Goal: Transaction & Acquisition: Purchase product/service

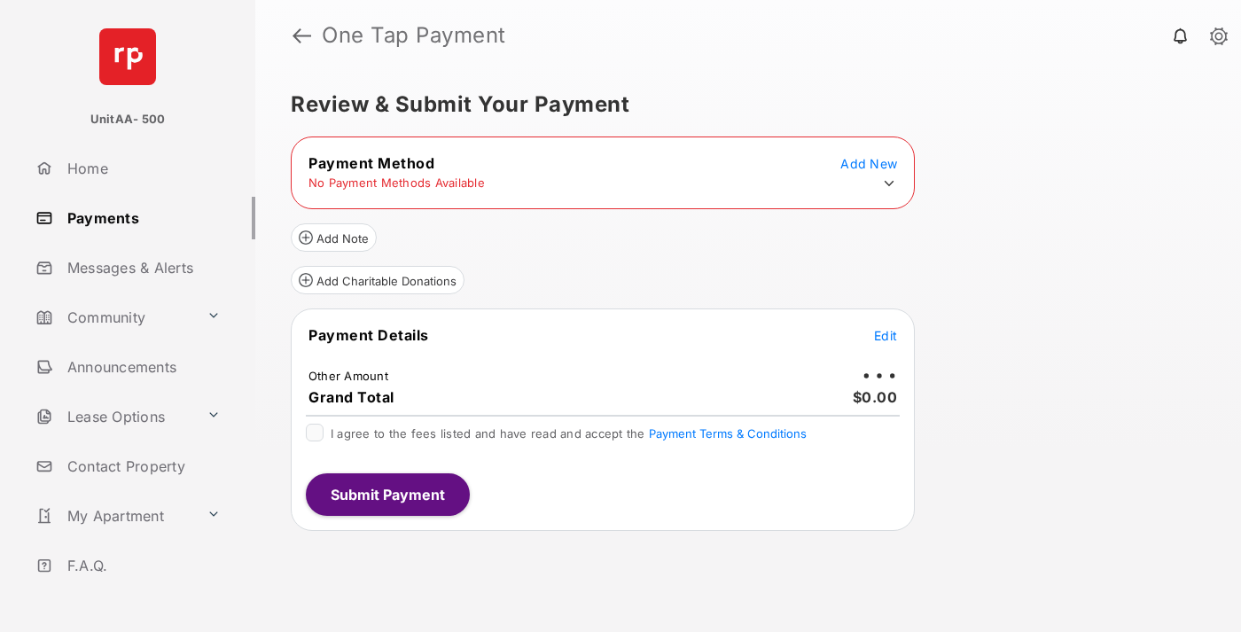
click at [889, 184] on icon at bounding box center [889, 184] width 16 height 16
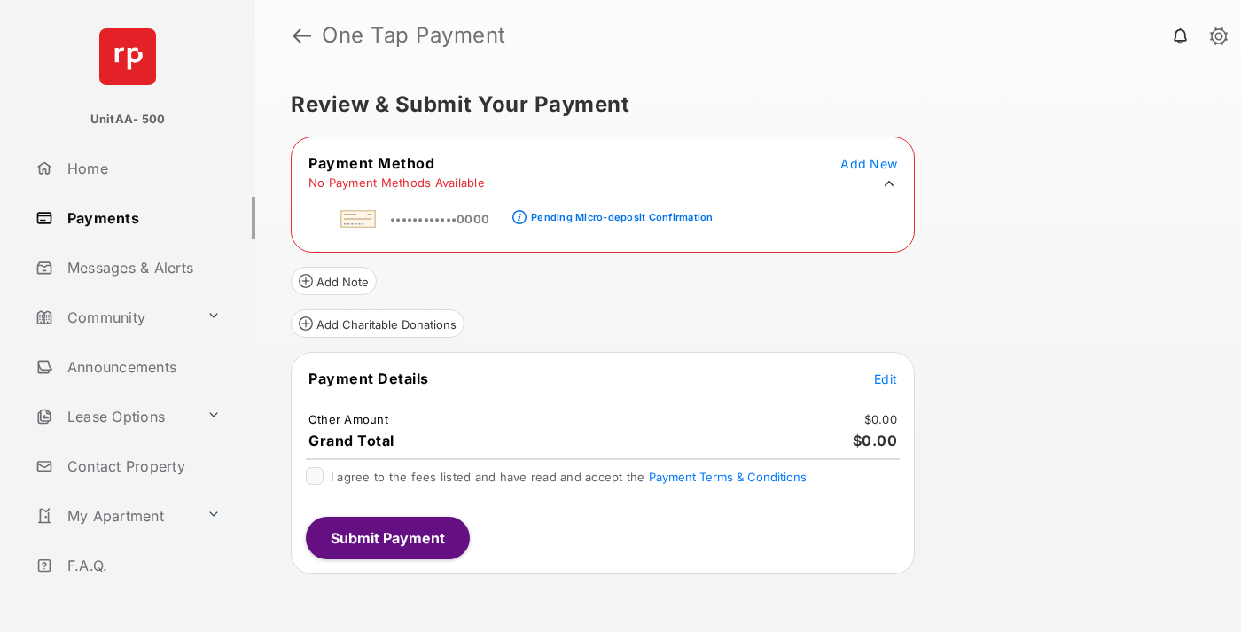
click at [619, 212] on div "Pending Micro-deposit Confirmation" at bounding box center [622, 217] width 182 height 12
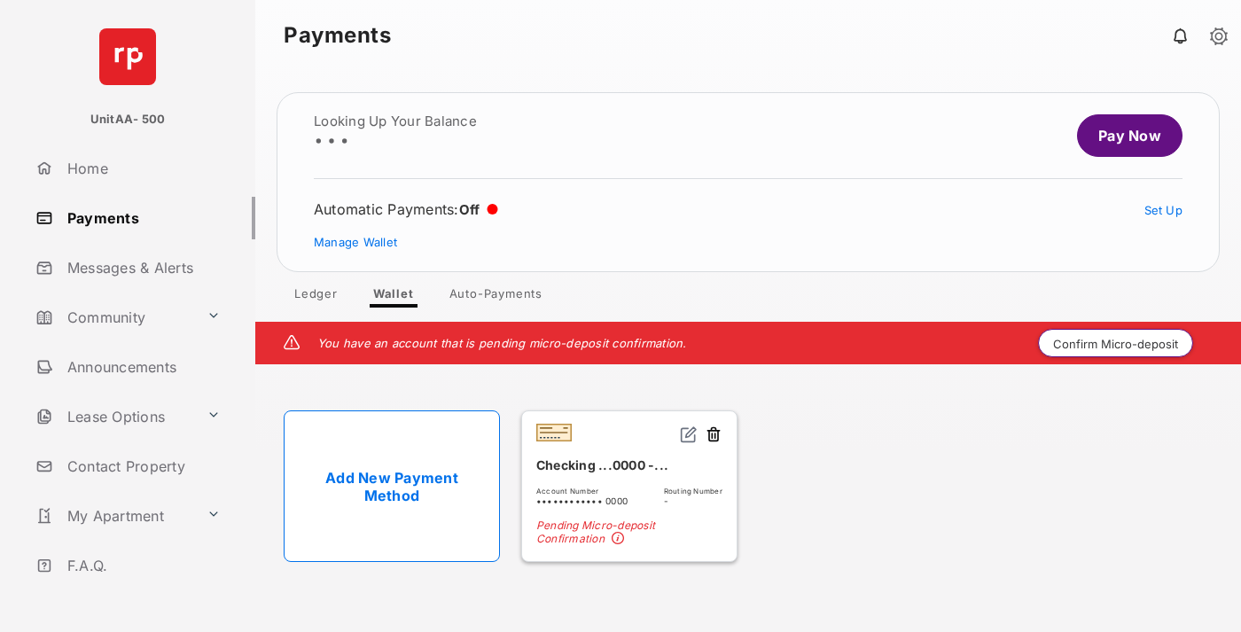
click at [1116, 343] on button "Confirm Micro-deposit" at bounding box center [1115, 343] width 155 height 28
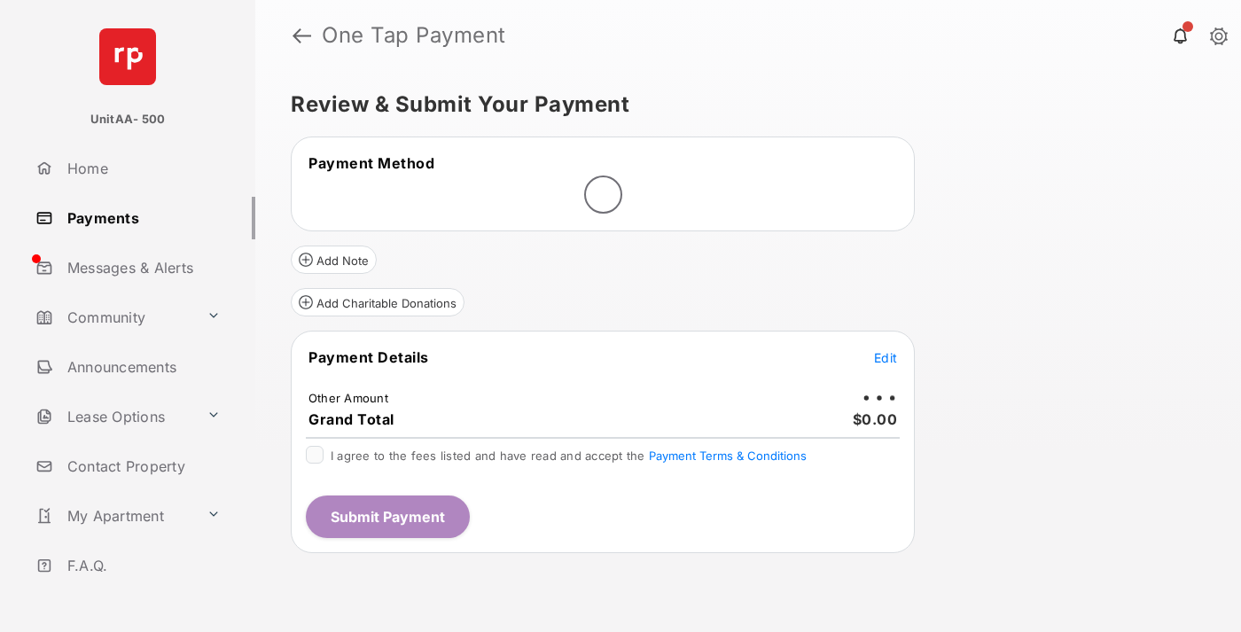
click at [886, 357] on span "Edit" at bounding box center [885, 357] width 23 height 15
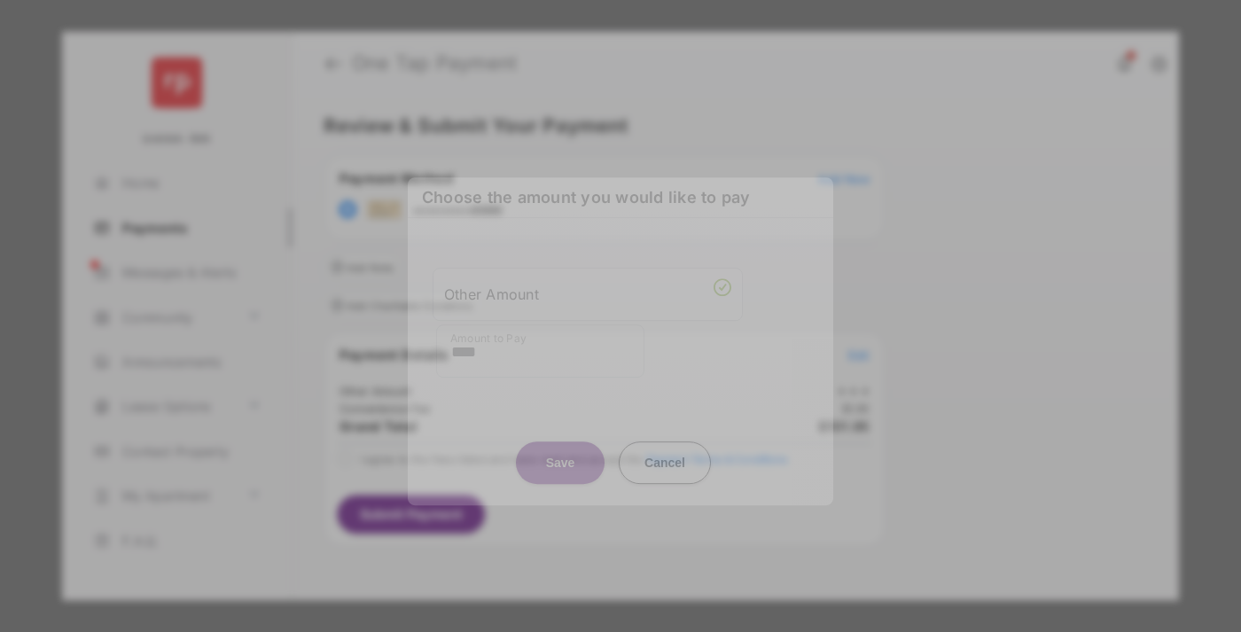
type input "****"
click at [560, 454] on button "Save" at bounding box center [560, 462] width 89 height 43
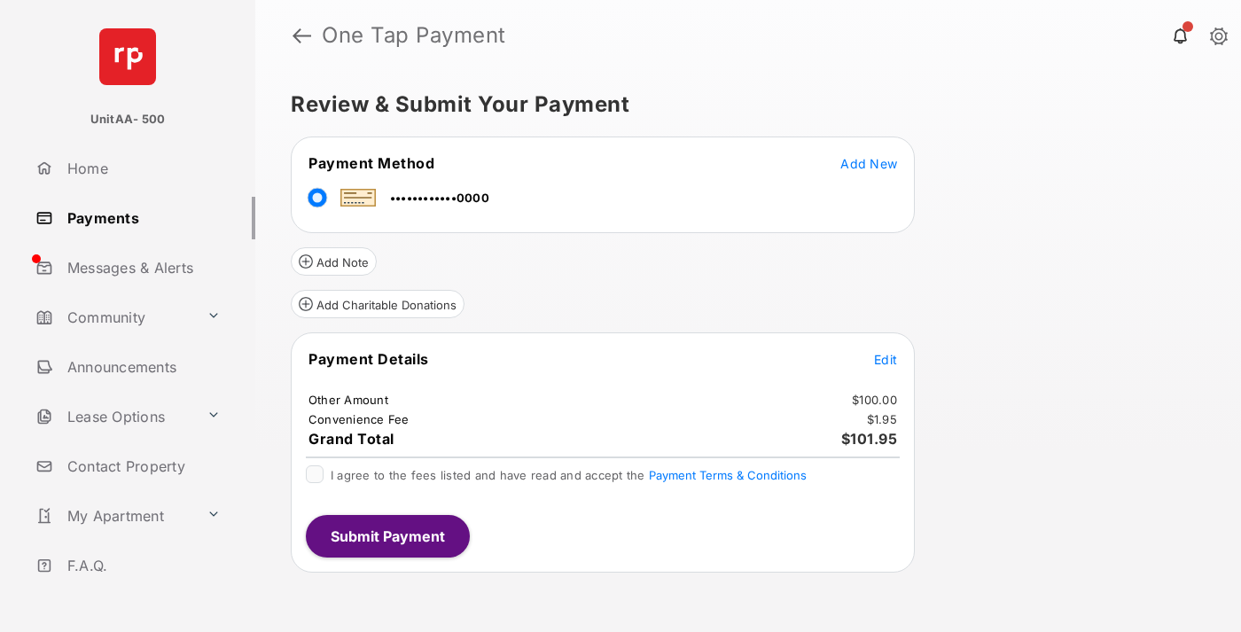
click at [886, 359] on span "Edit" at bounding box center [885, 359] width 23 height 15
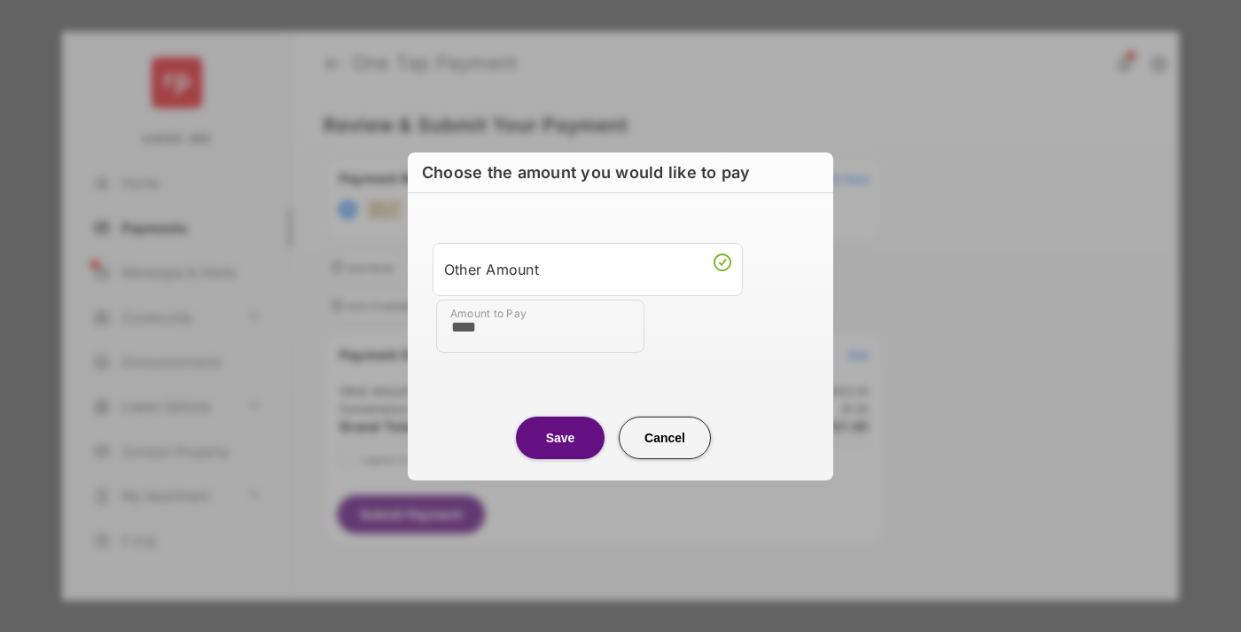
click at [560, 437] on button "Save" at bounding box center [560, 438] width 89 height 43
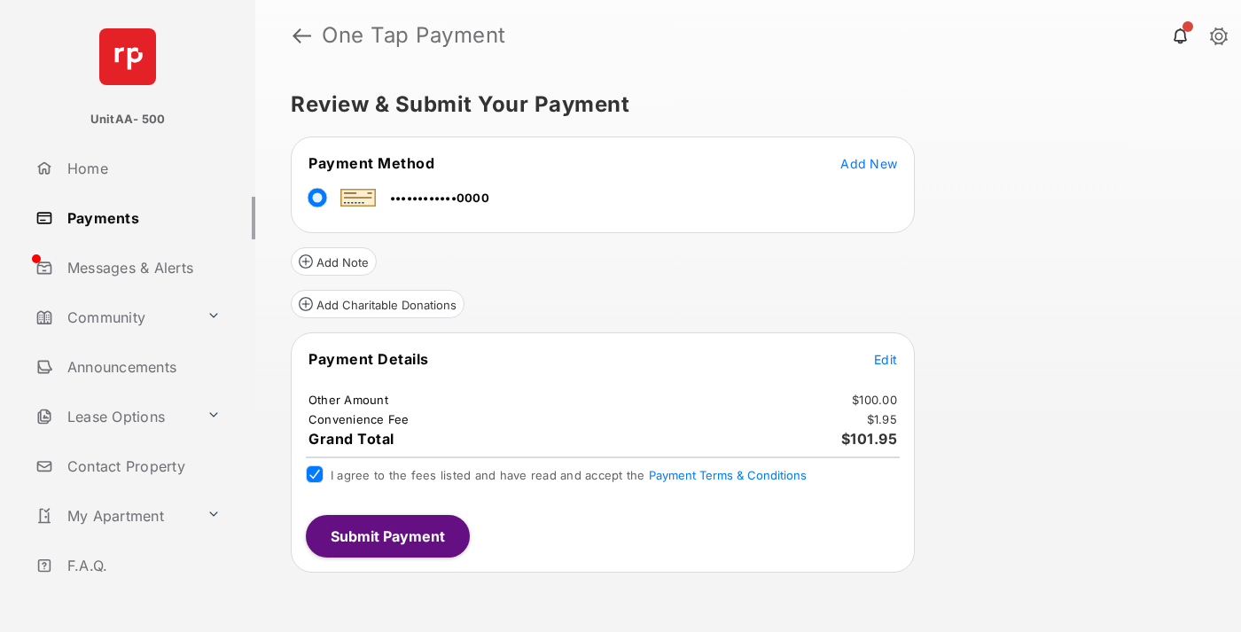
click at [387, 535] on button "Submit Payment" at bounding box center [388, 536] width 164 height 43
